Goal: Information Seeking & Learning: Learn about a topic

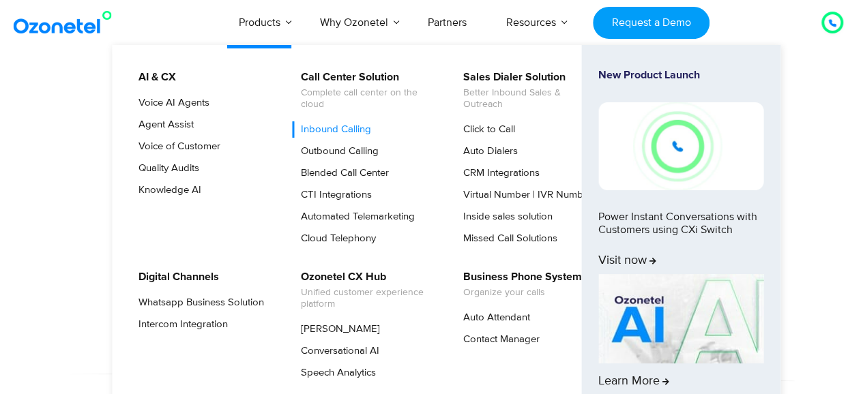
click at [361, 130] on link "Inbound Calling" at bounding box center [332, 129] width 81 height 16
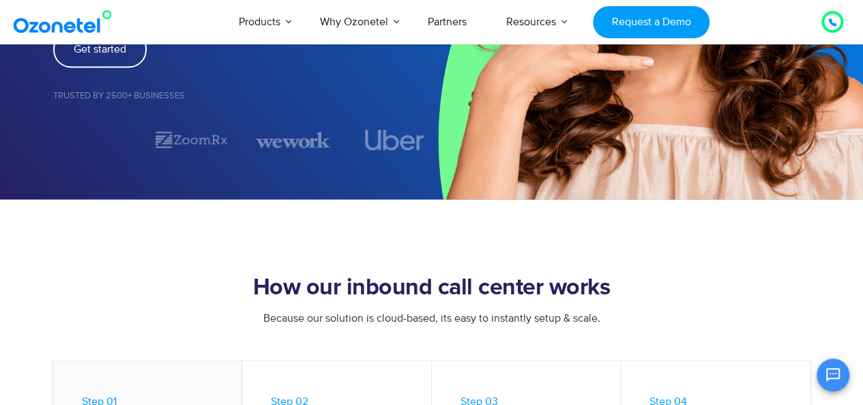
scroll to position [478, 0]
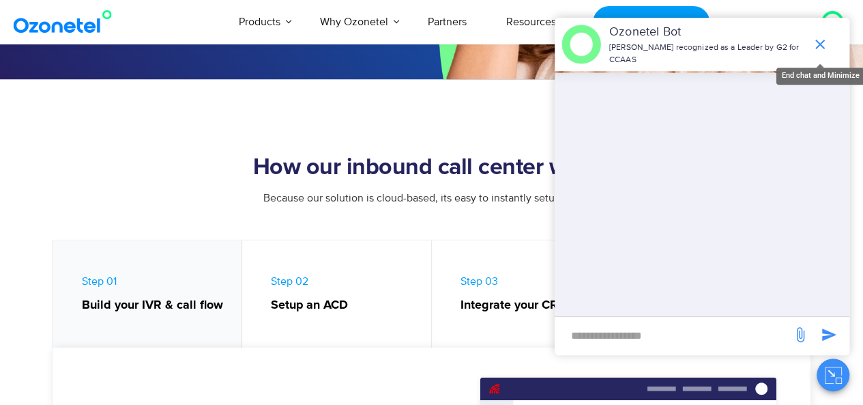
click at [819, 44] on icon "end chat or minimize" at bounding box center [820, 45] width 10 height 10
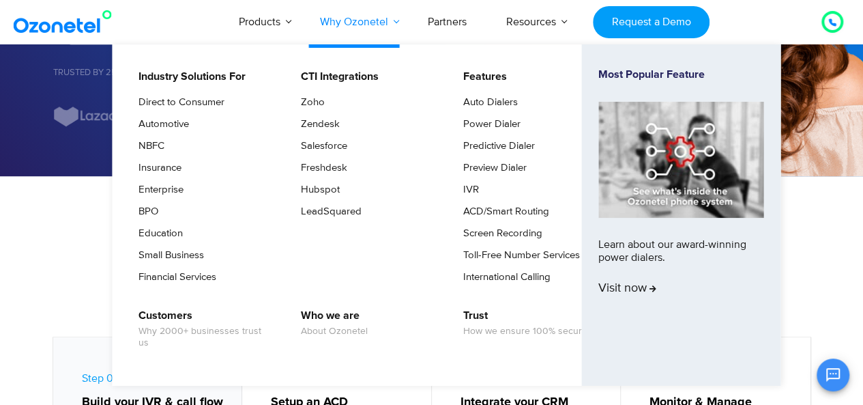
scroll to position [409, 0]
